Goal: Navigation & Orientation: Find specific page/section

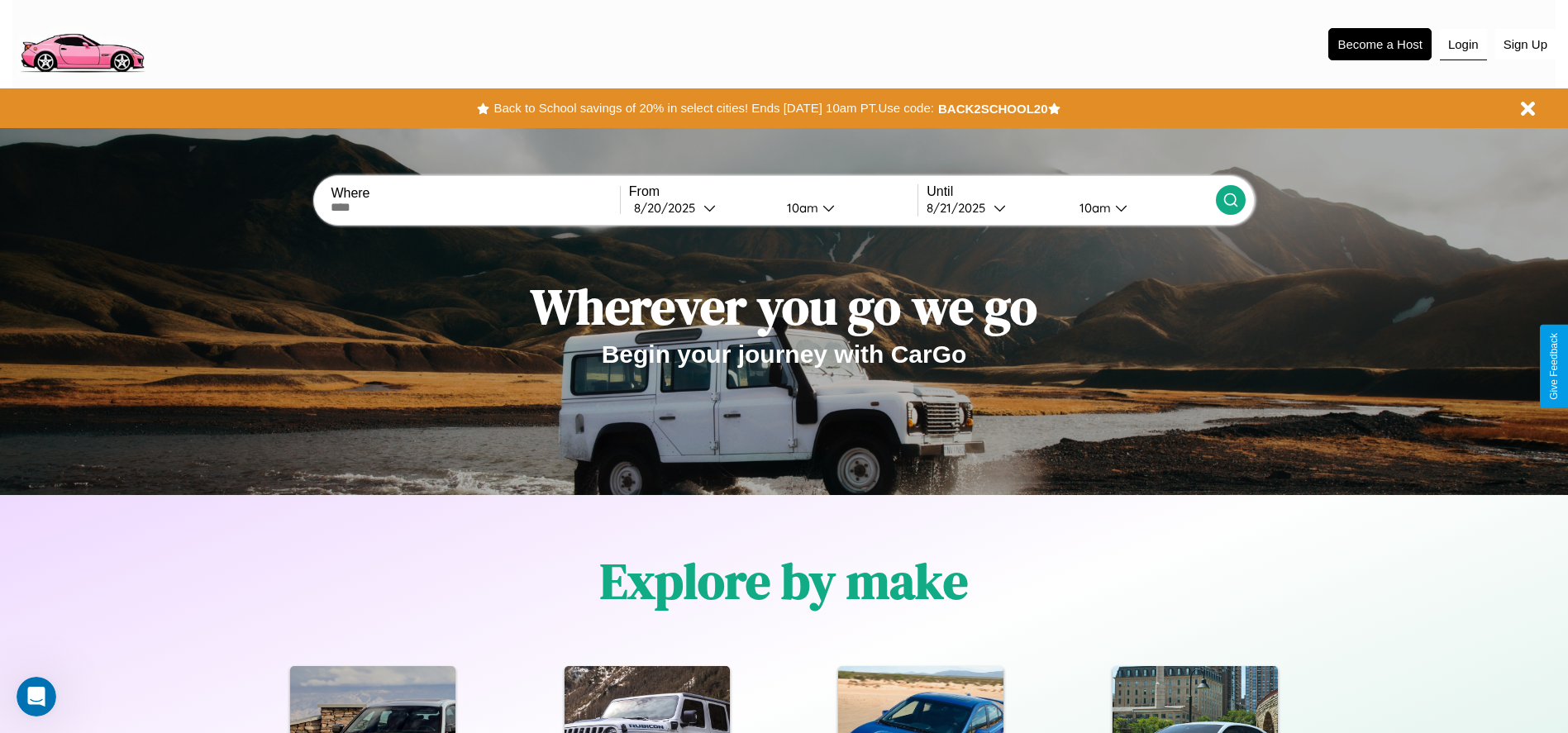
click at [1463, 44] on button "Login" at bounding box center [1463, 44] width 47 height 31
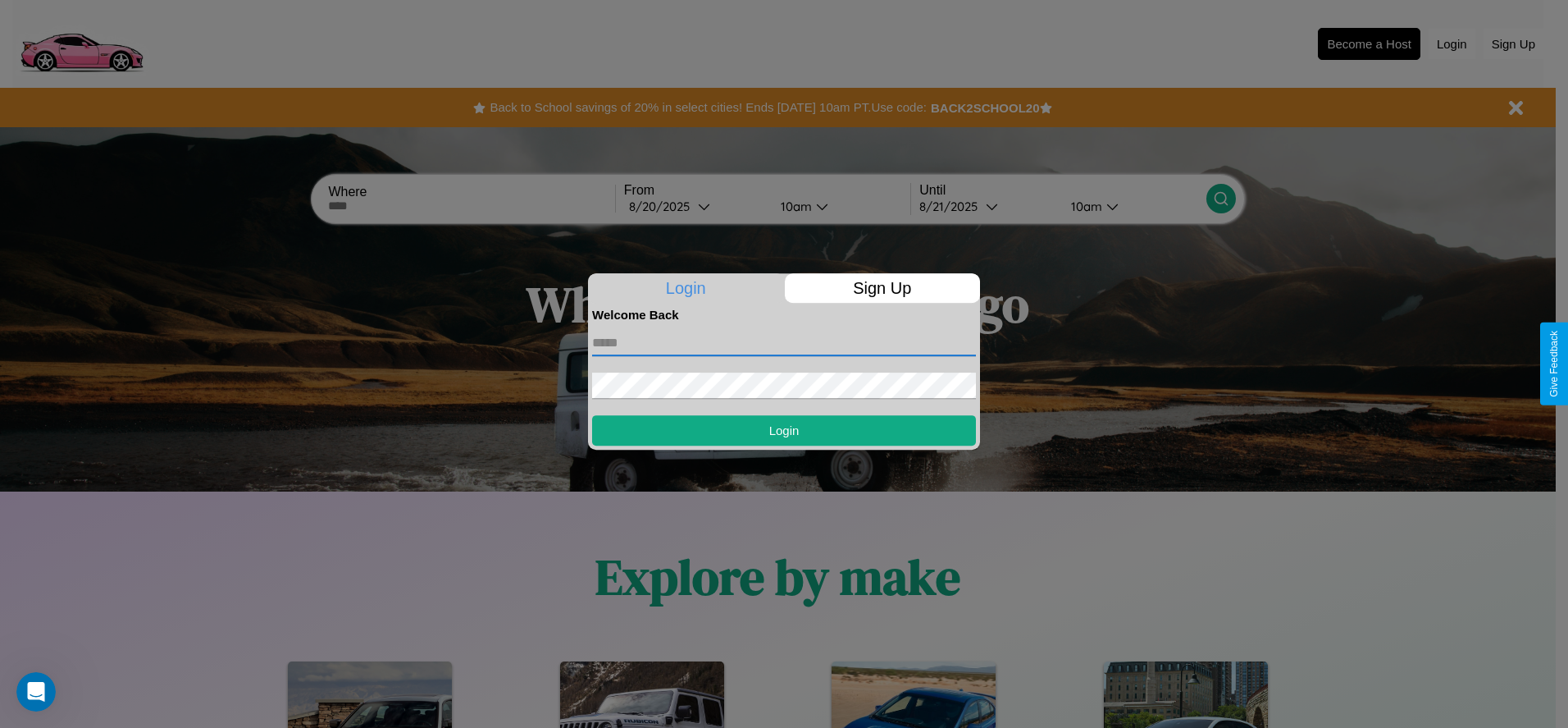
click at [784, 342] on input "text" at bounding box center [783, 343] width 384 height 26
type input "**********"
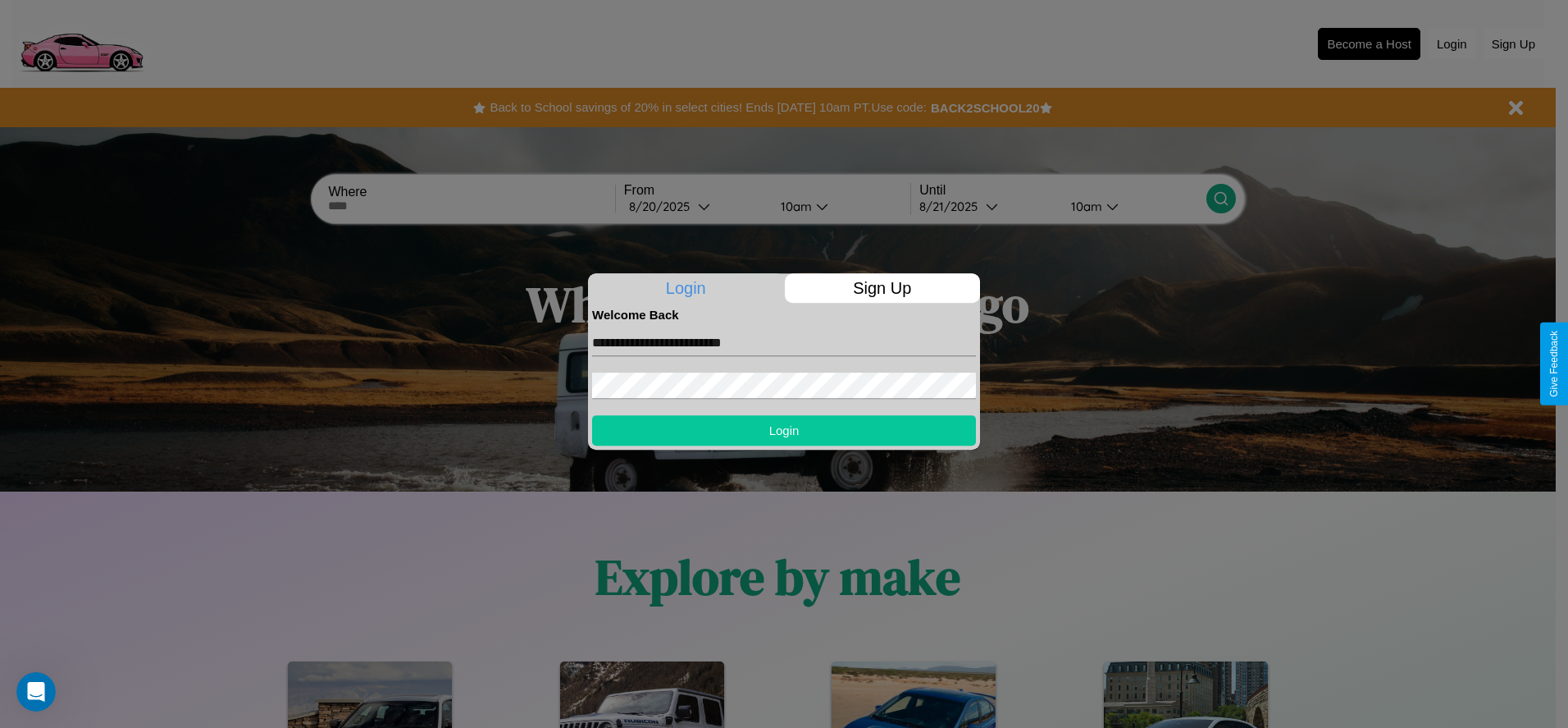
click at [784, 430] on button "Login" at bounding box center [783, 430] width 384 height 30
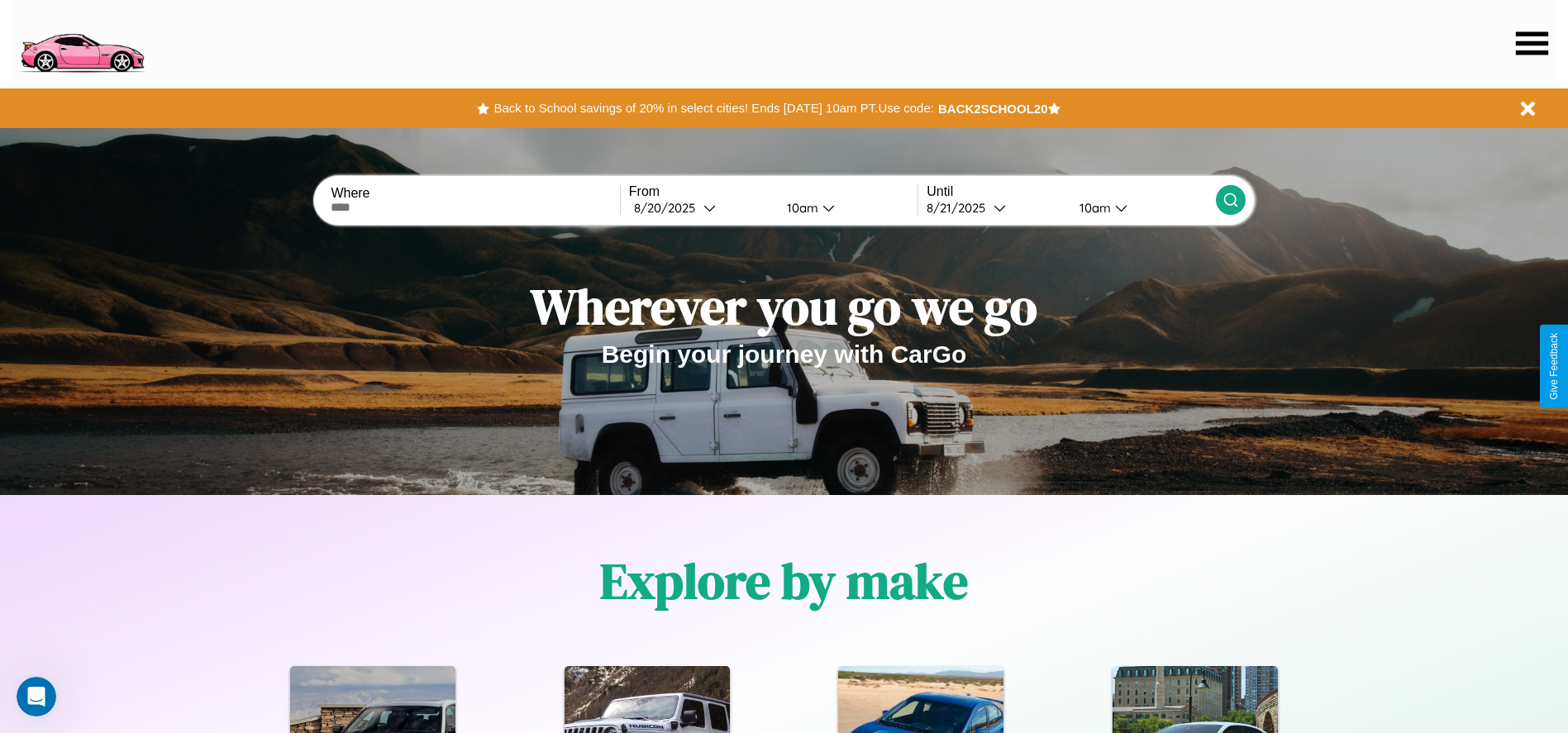
click at [1532, 43] on icon at bounding box center [1532, 43] width 32 height 23
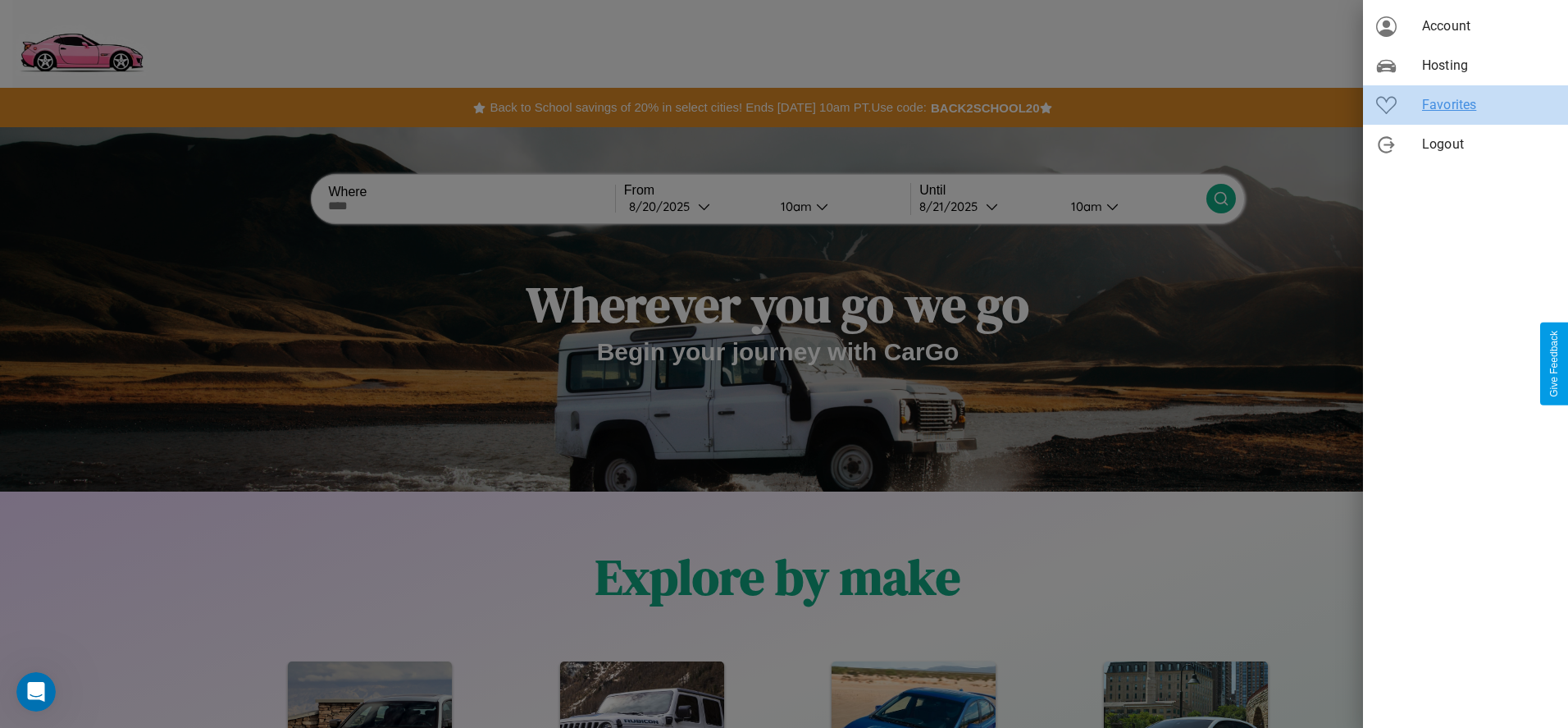
click at [1465, 105] on span "Favorites" at bounding box center [1488, 105] width 133 height 19
